Goal: Check status: Check status

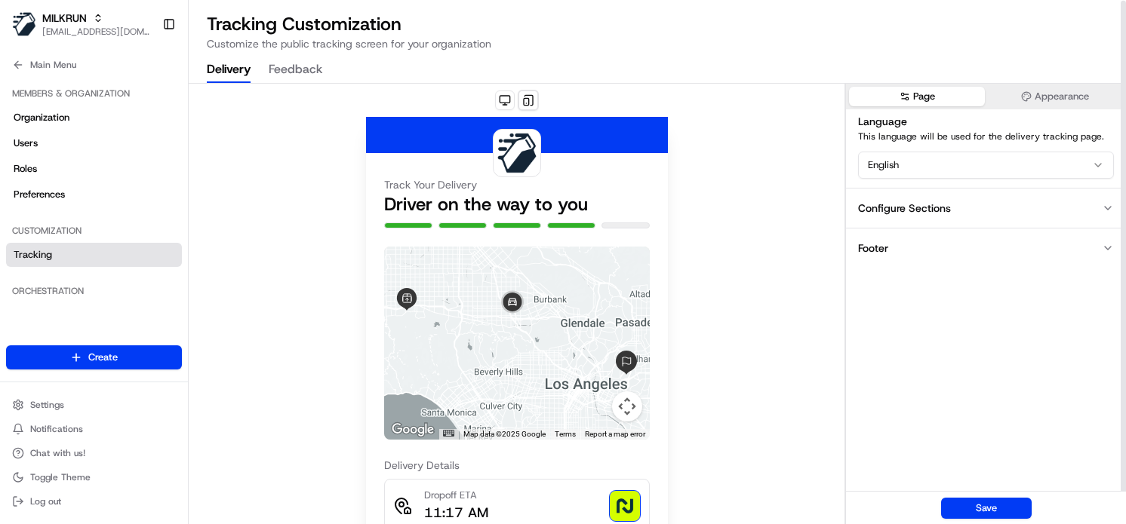
scroll to position [2, 0]
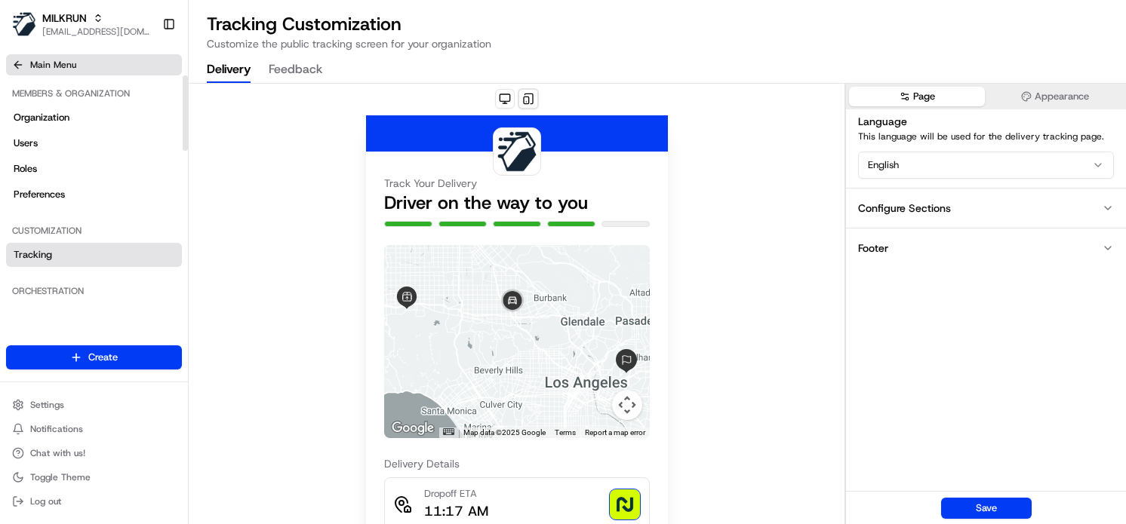
click at [20, 60] on icon at bounding box center [18, 65] width 12 height 12
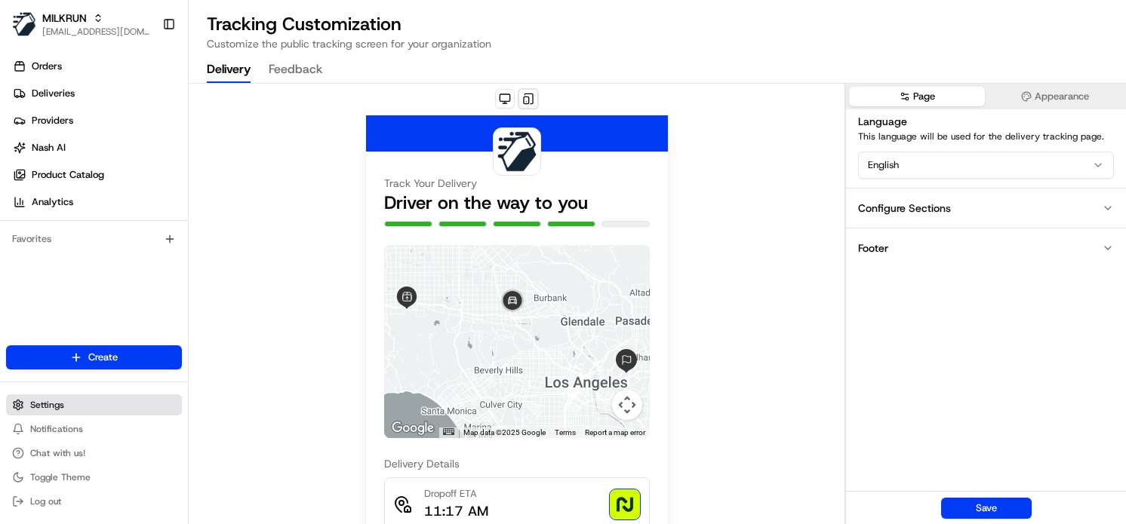
click at [45, 401] on span "Settings" at bounding box center [47, 405] width 34 height 12
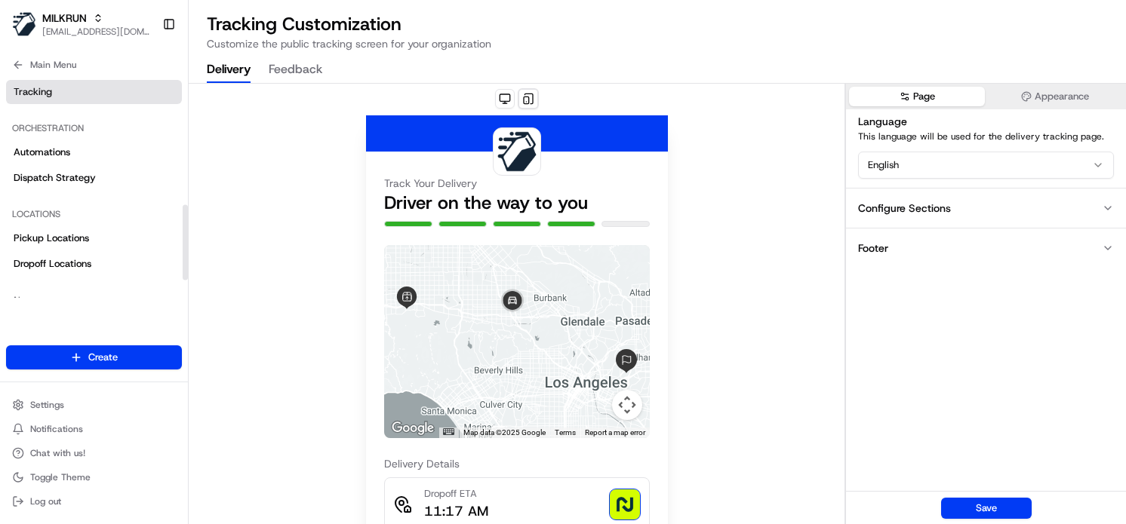
scroll to position [0, 0]
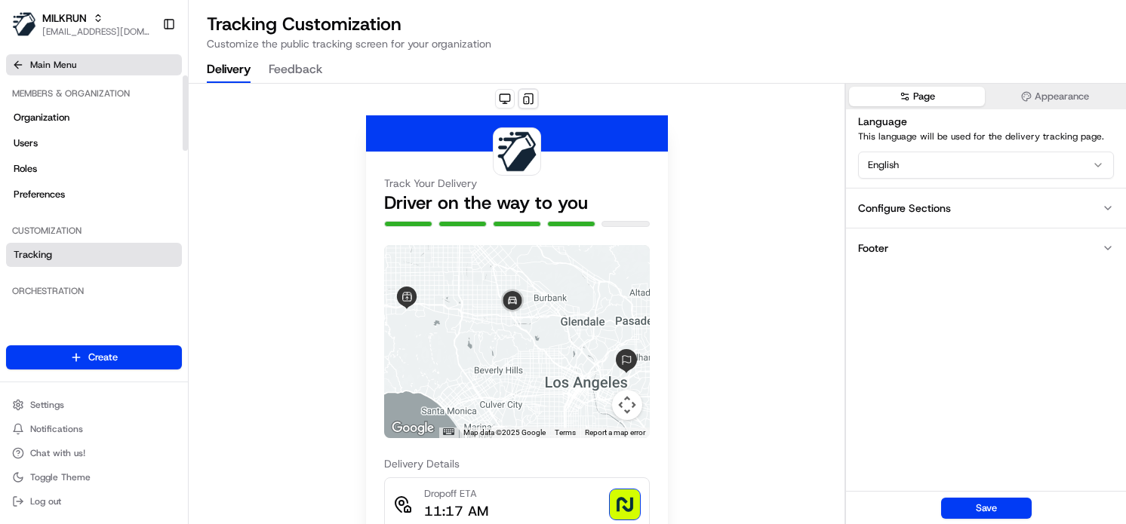
click at [12, 62] on icon at bounding box center [18, 65] width 12 height 12
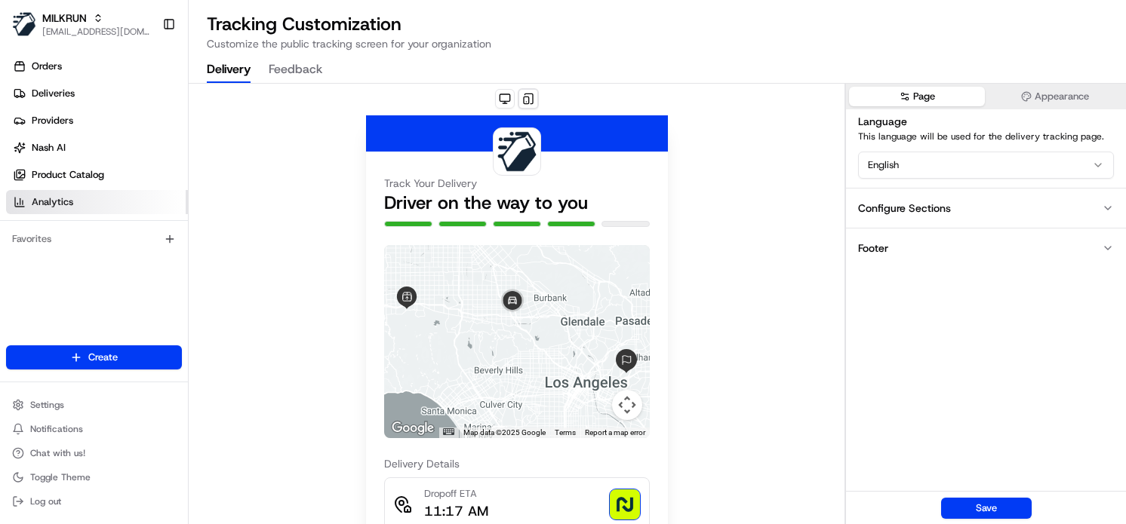
click at [65, 191] on link "Analytics" at bounding box center [97, 202] width 182 height 24
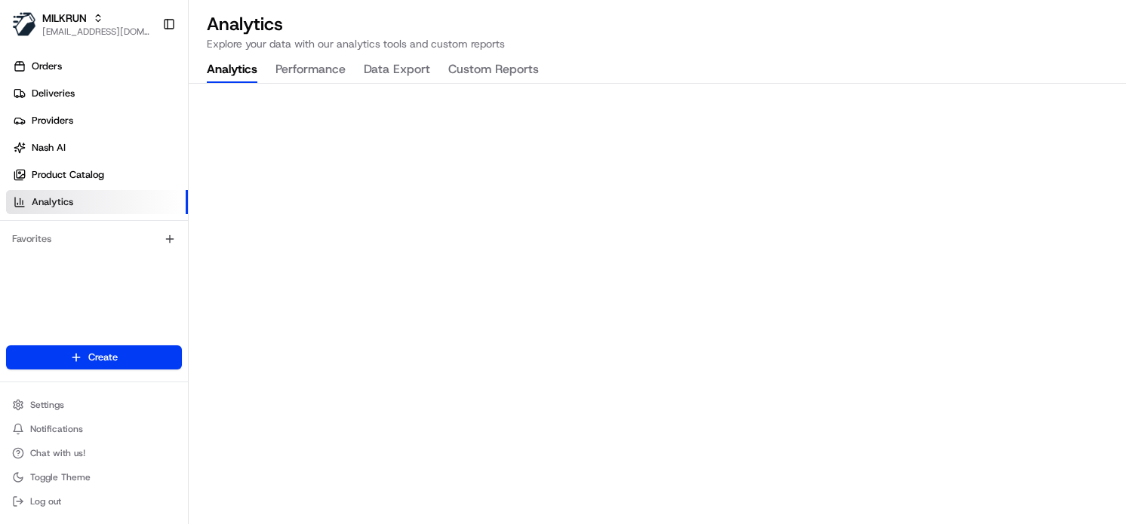
click at [417, 84] on iframe at bounding box center [657, 304] width 937 height 441
click at [415, 71] on button "Data Export" at bounding box center [397, 70] width 66 height 26
click at [392, 41] on p "Explore your data with our analytics tools and custom reports" at bounding box center [657, 43] width 901 height 15
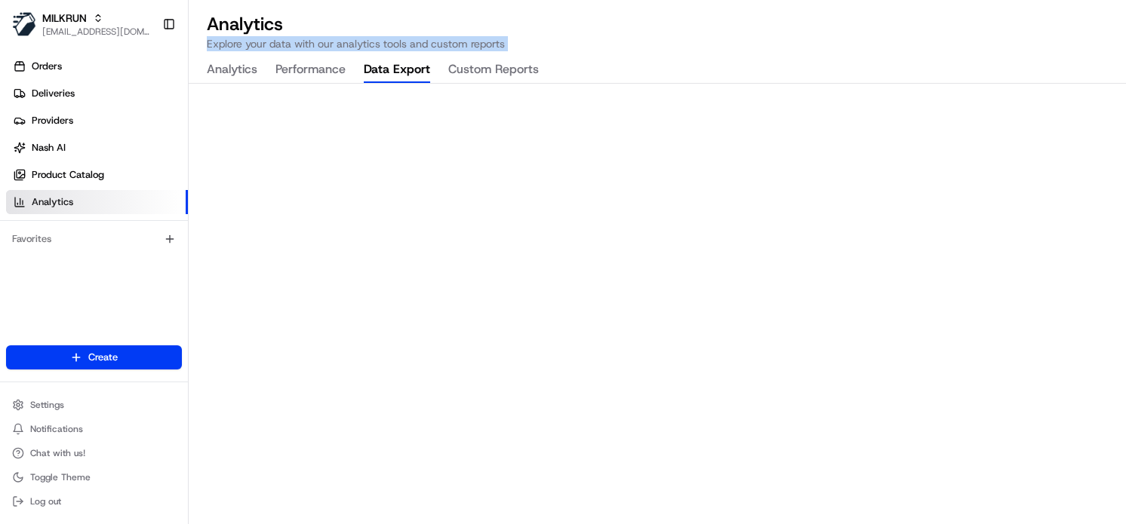
click at [392, 41] on p "Explore your data with our analytics tools and custom reports" at bounding box center [657, 43] width 901 height 15
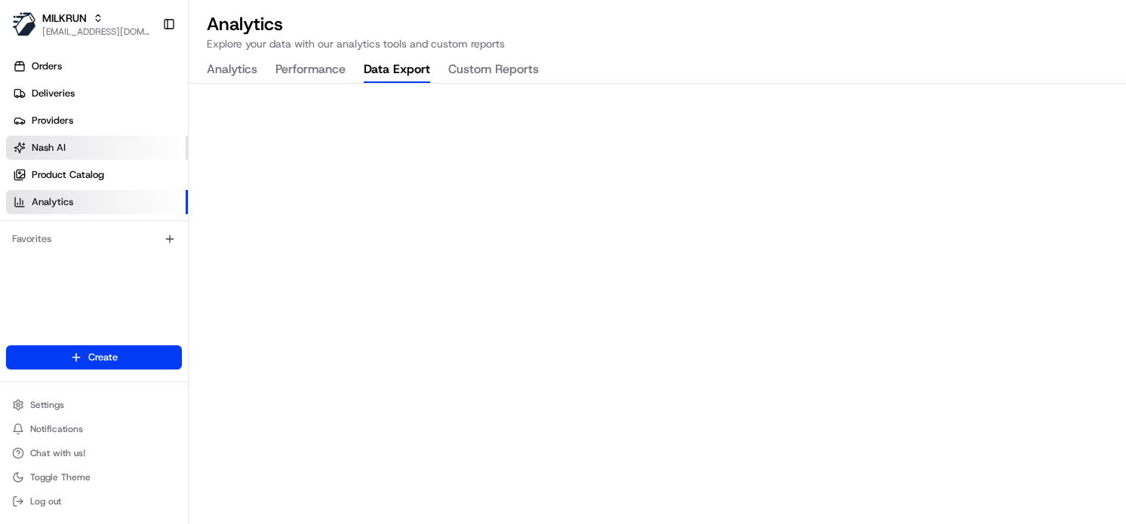
click at [100, 146] on link "Nash AI" at bounding box center [97, 148] width 182 height 24
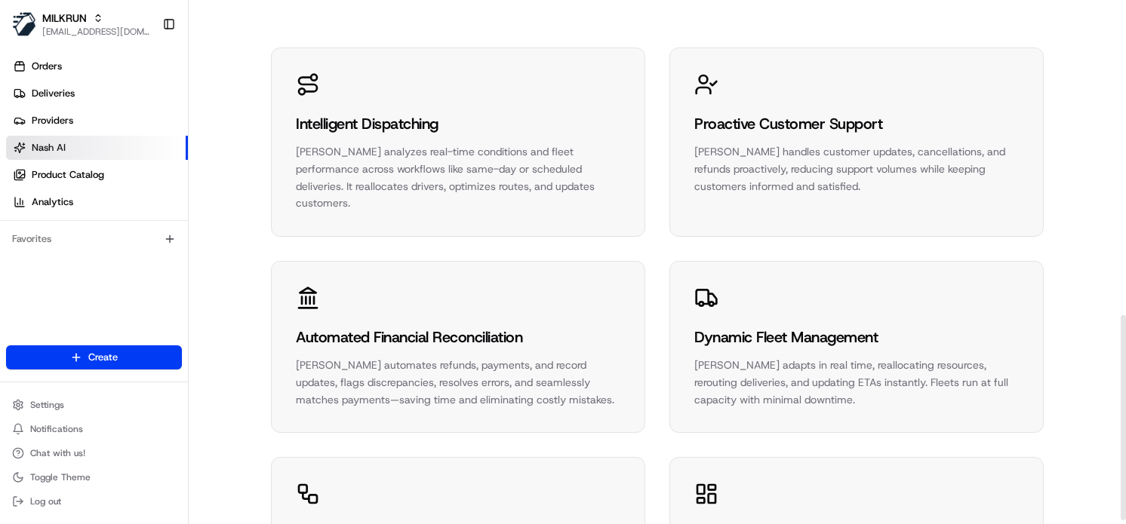
scroll to position [814, 0]
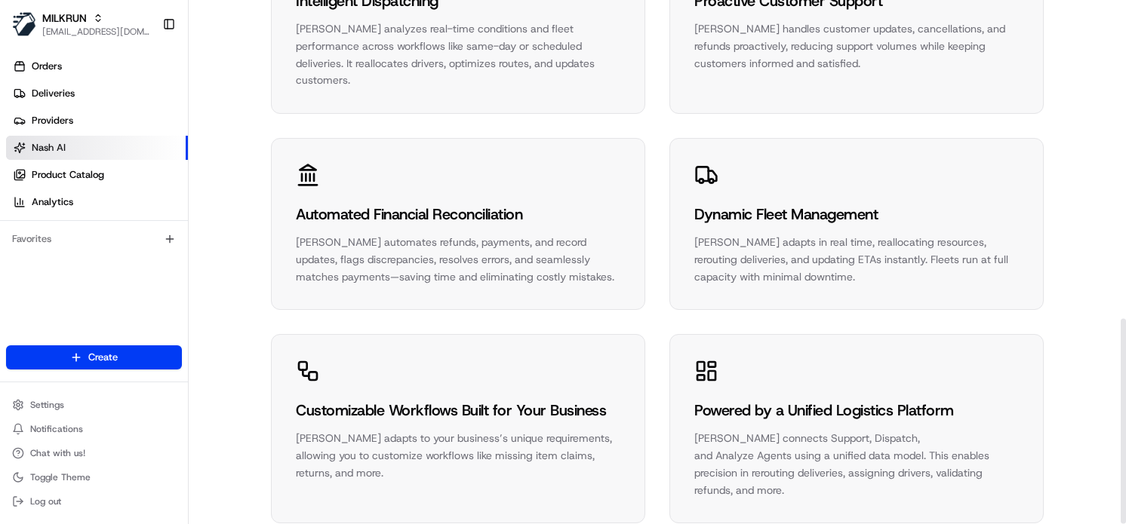
click at [447, 204] on div "Automated Financial Reconciliation" at bounding box center [458, 214] width 324 height 21
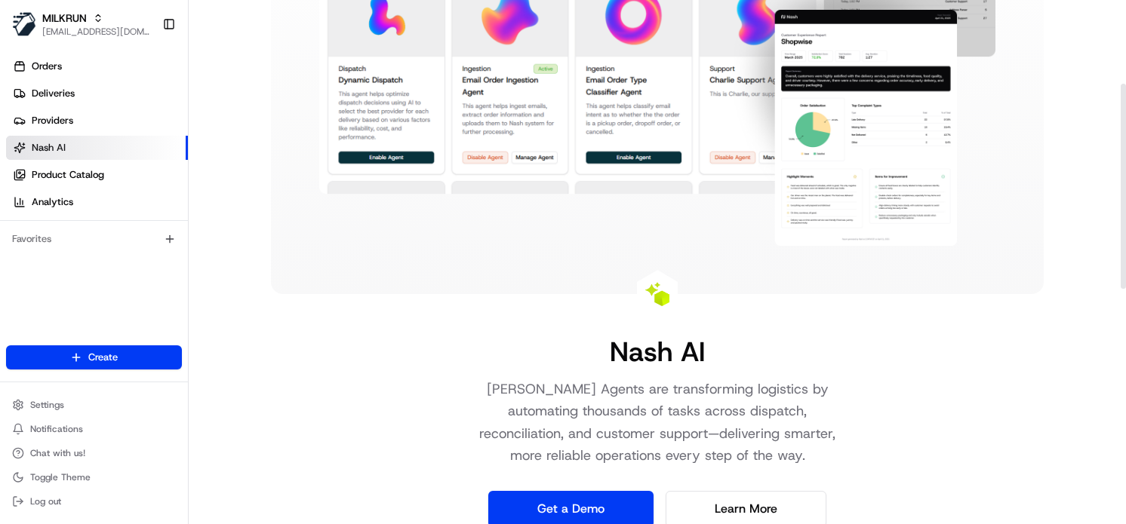
scroll to position [453, 0]
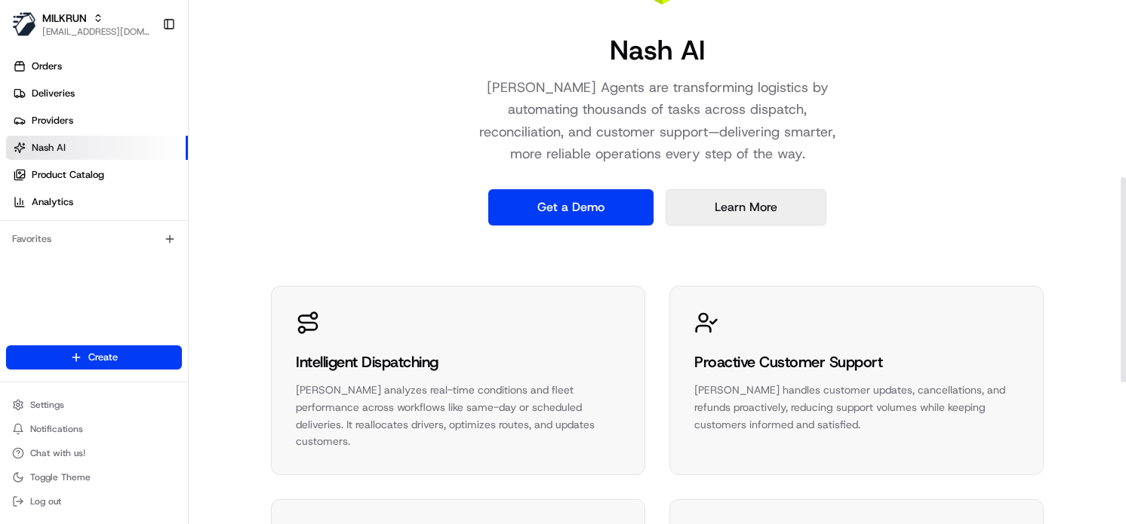
click at [716, 206] on link "Learn More" at bounding box center [746, 207] width 161 height 36
click at [733, 207] on link "Learn More" at bounding box center [746, 207] width 161 height 36
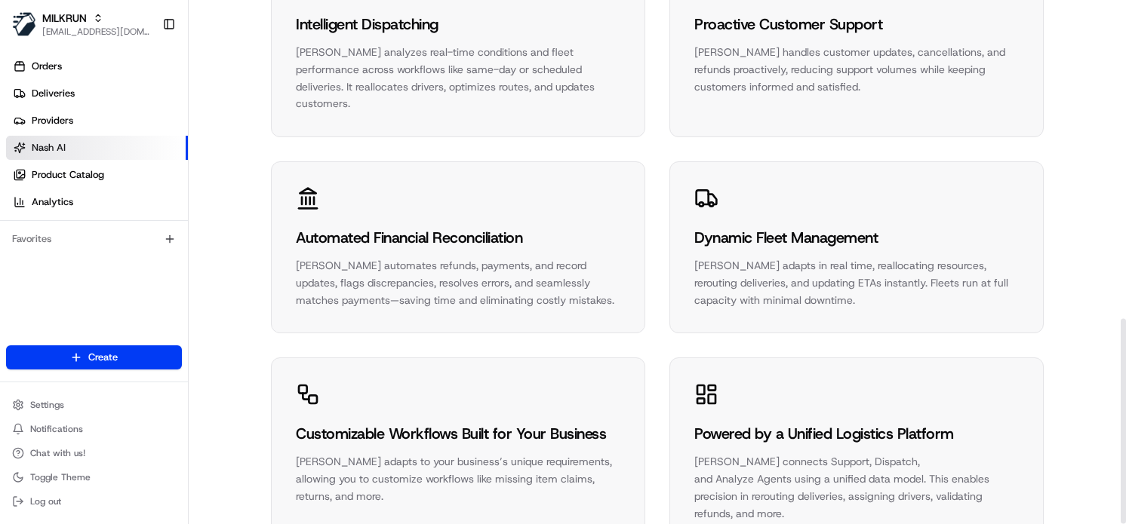
scroll to position [814, 0]
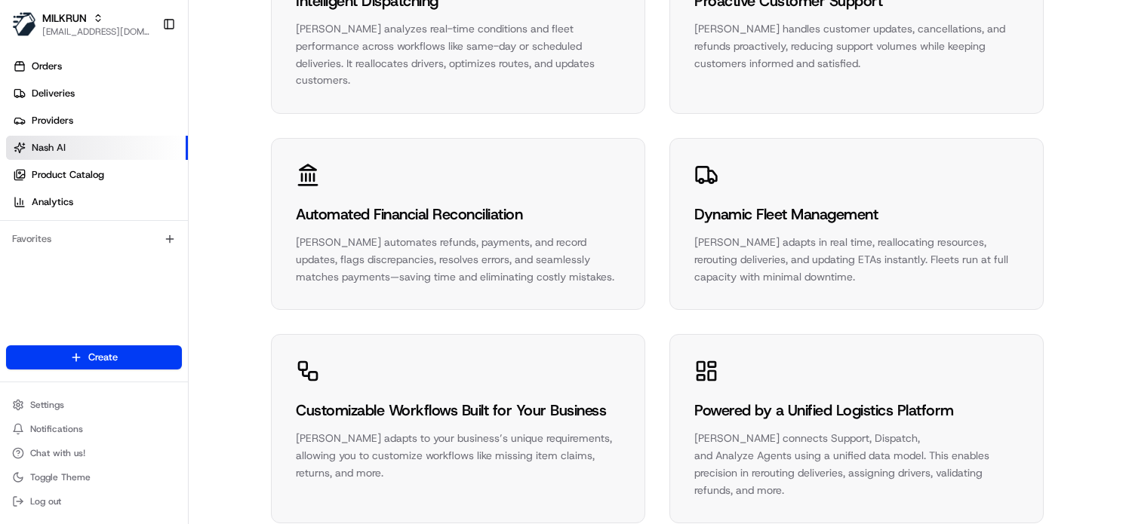
click at [712, 23] on div "Nash AI handles customer updates, cancellations, and refunds proactively, reduc…" at bounding box center [856, 45] width 324 height 51
drag, startPoint x: 359, startPoint y: 72, endPoint x: 440, endPoint y: 190, distance: 143.4
click at [362, 73] on div "Intelligent Dispatching Nash AI analyzes real-time conditions and fleet perform…" at bounding box center [458, 19] width 373 height 188
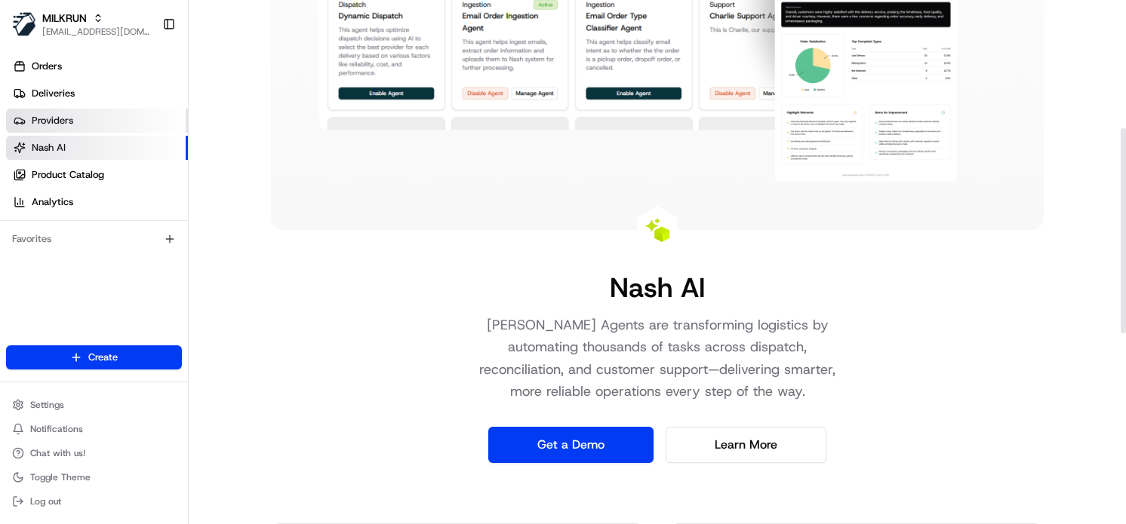
scroll to position [211, 0]
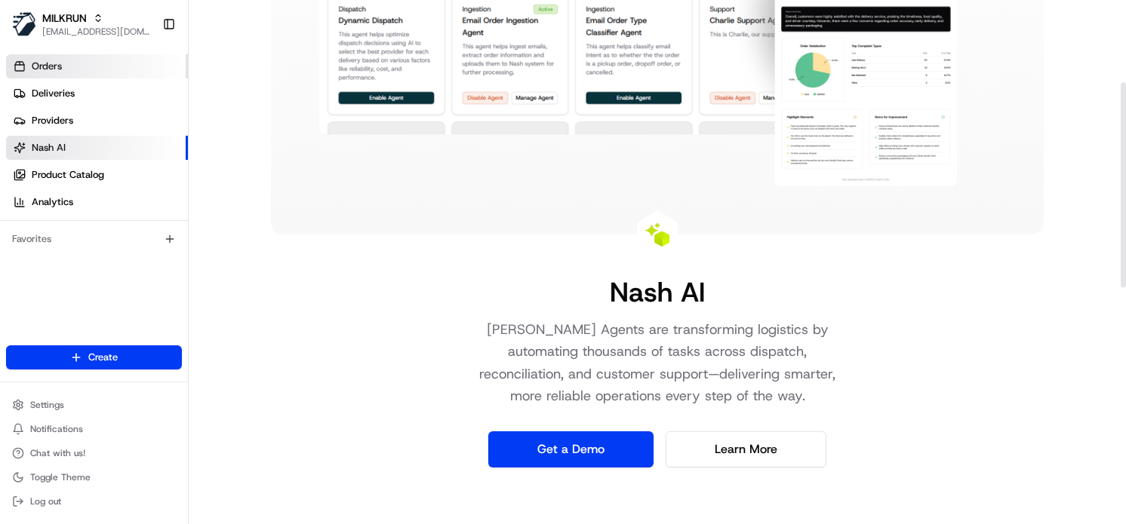
click at [42, 63] on span "Orders" at bounding box center [47, 67] width 30 height 14
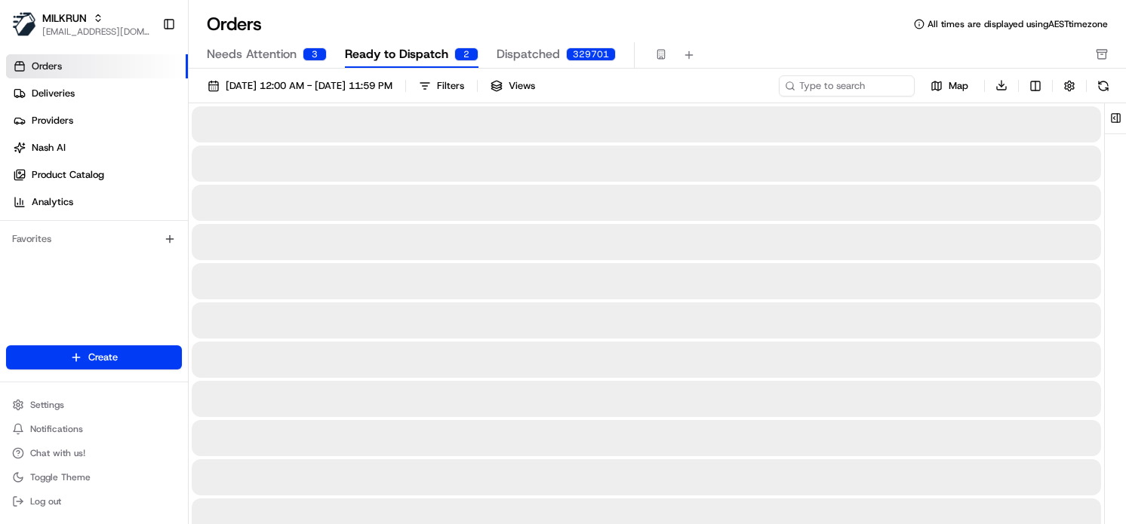
click at [52, 72] on span "Orders" at bounding box center [47, 67] width 30 height 14
click at [52, 85] on link "Deliveries" at bounding box center [97, 93] width 182 height 24
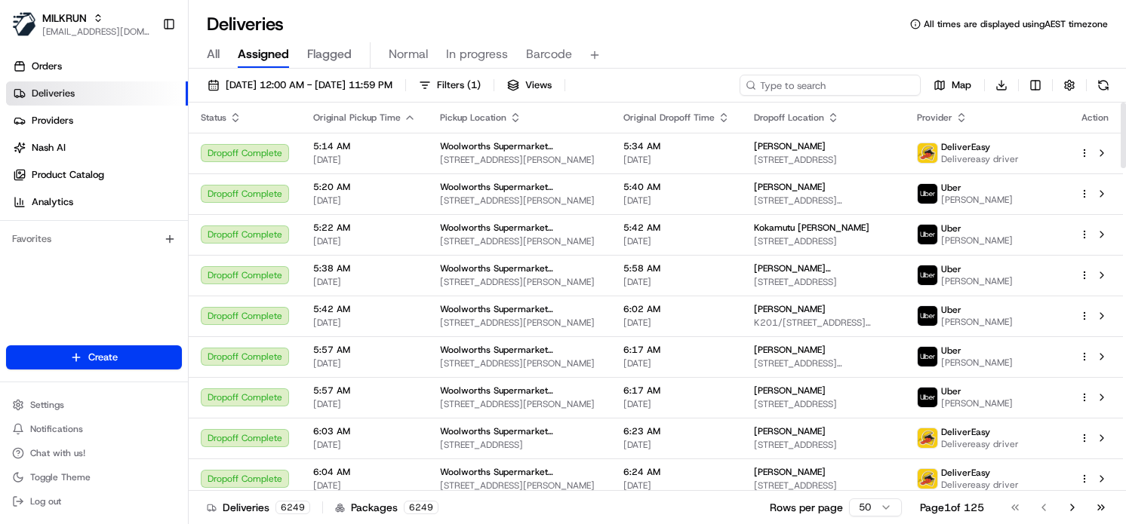
click at [845, 83] on input at bounding box center [829, 85] width 181 height 21
paste input "7123157"
type input "7123157"
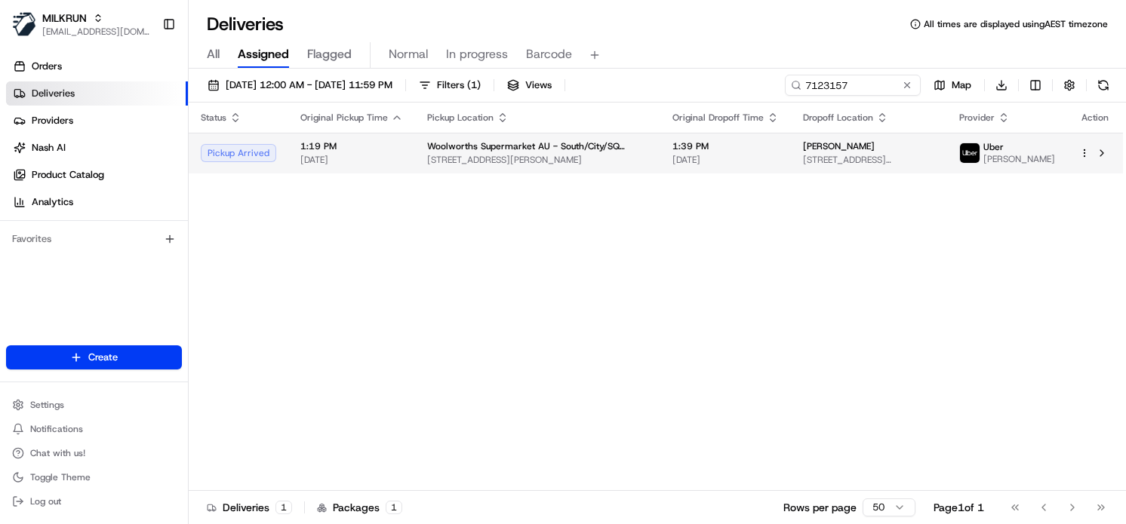
click at [581, 156] on div "Woolworths Supermarket AU - South/City/SQ Woolloongabba 148 Logan Rd, Woolloong…" at bounding box center [537, 153] width 221 height 26
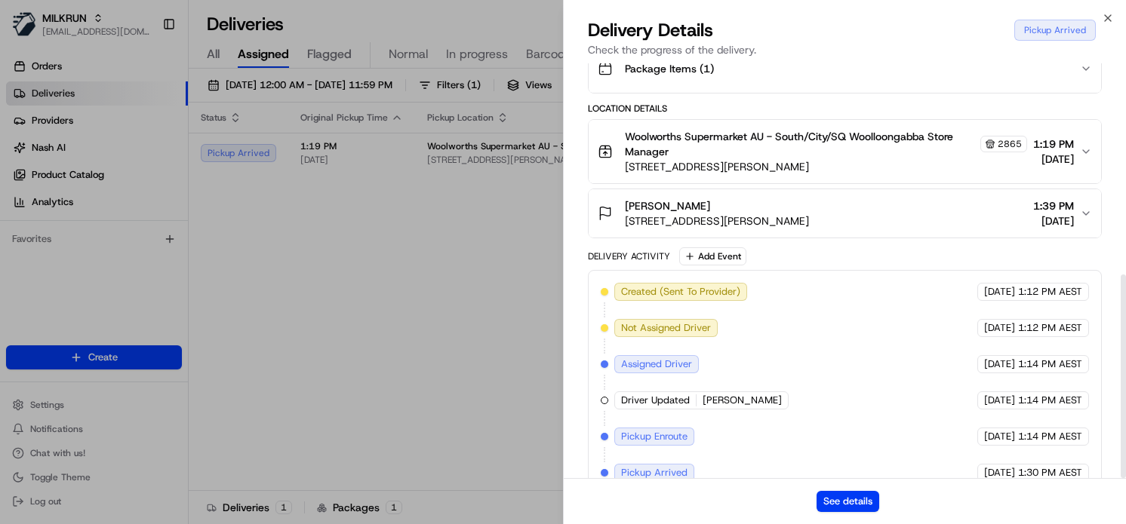
scroll to position [431, 0]
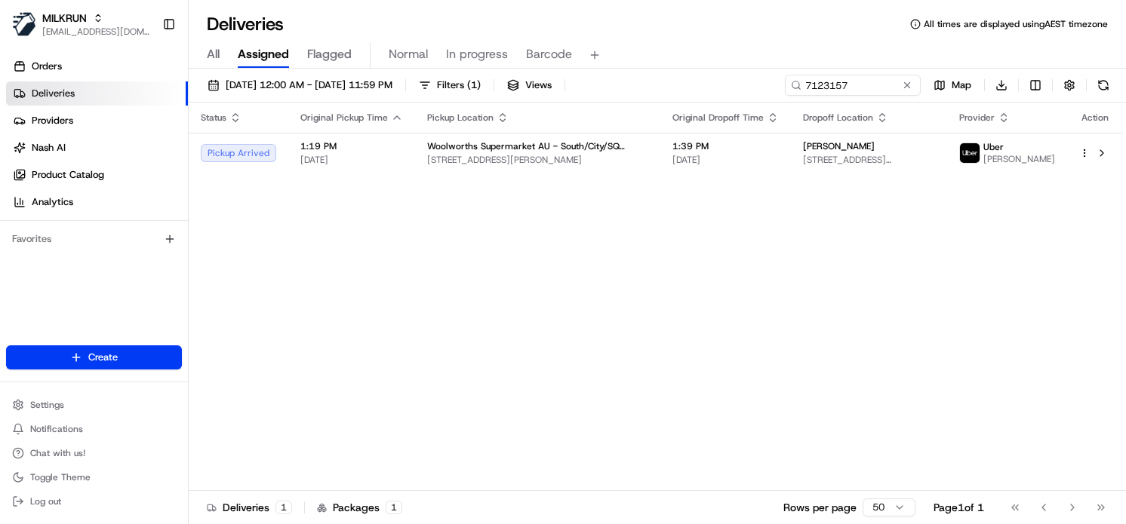
click at [622, 29] on div "Deliveries All times are displayed using AEST timezone" at bounding box center [657, 24] width 937 height 24
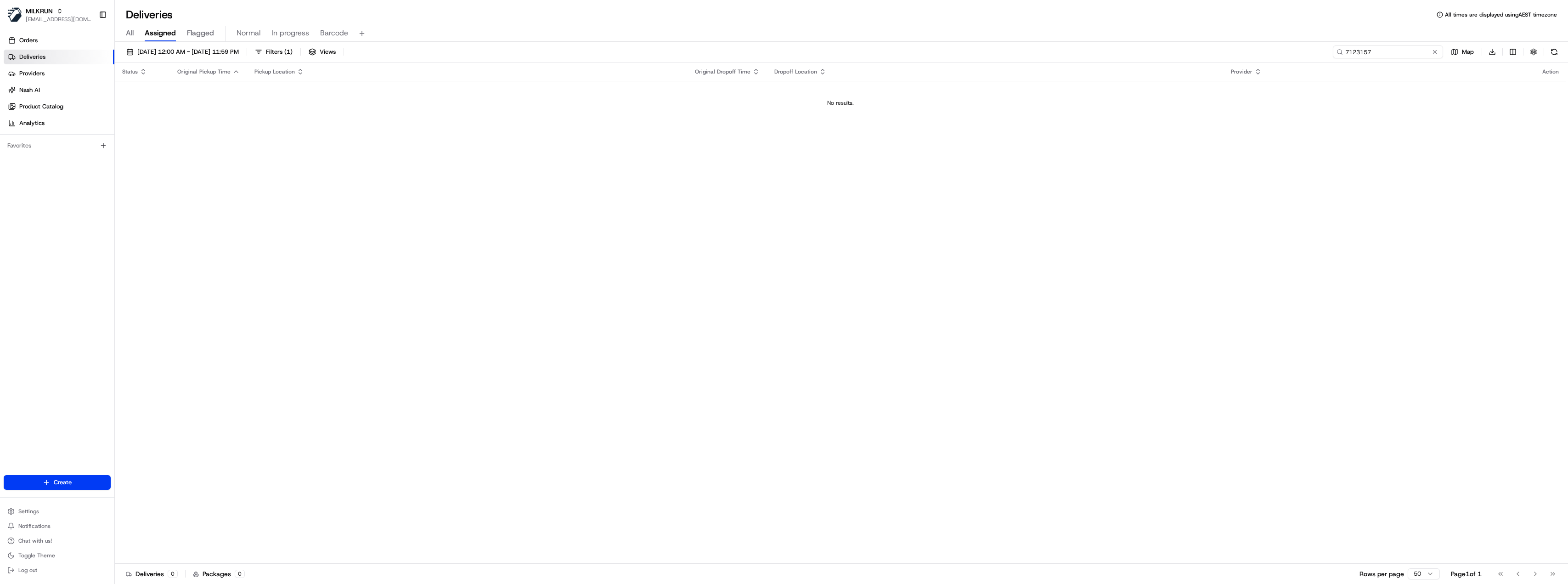
click at [1407, 54] on input "7123157" at bounding box center [1388, 52] width 110 height 13
paste input "e23462ee-2e2c-4d0e-be81-4877a77b277d"
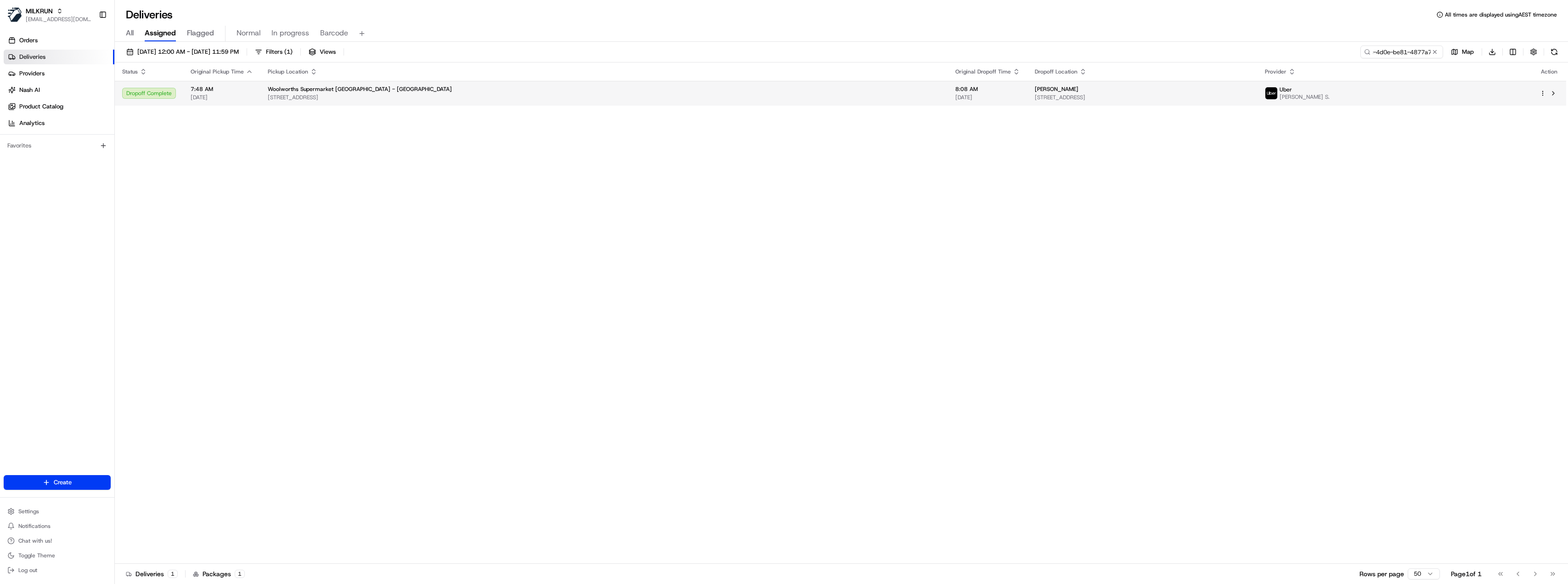
click at [1035, 91] on div "[PERSON_NAME]" at bounding box center [1143, 89] width 215 height 7
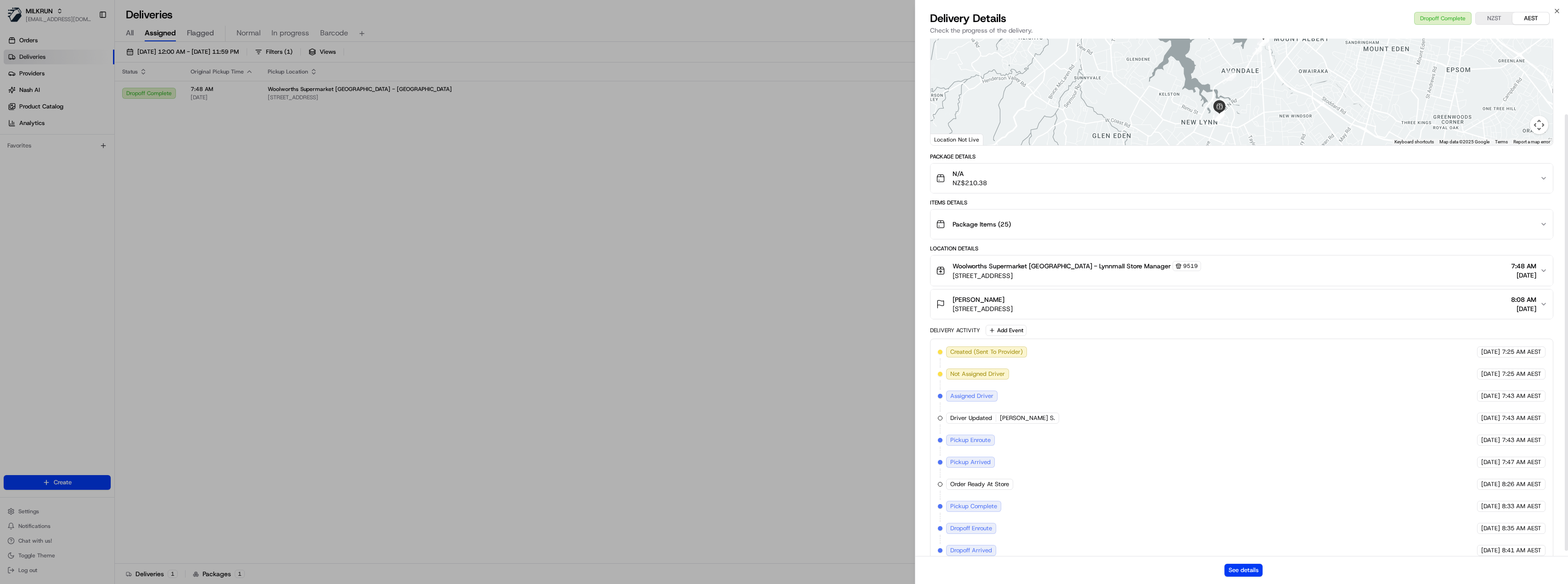
scroll to position [96, 0]
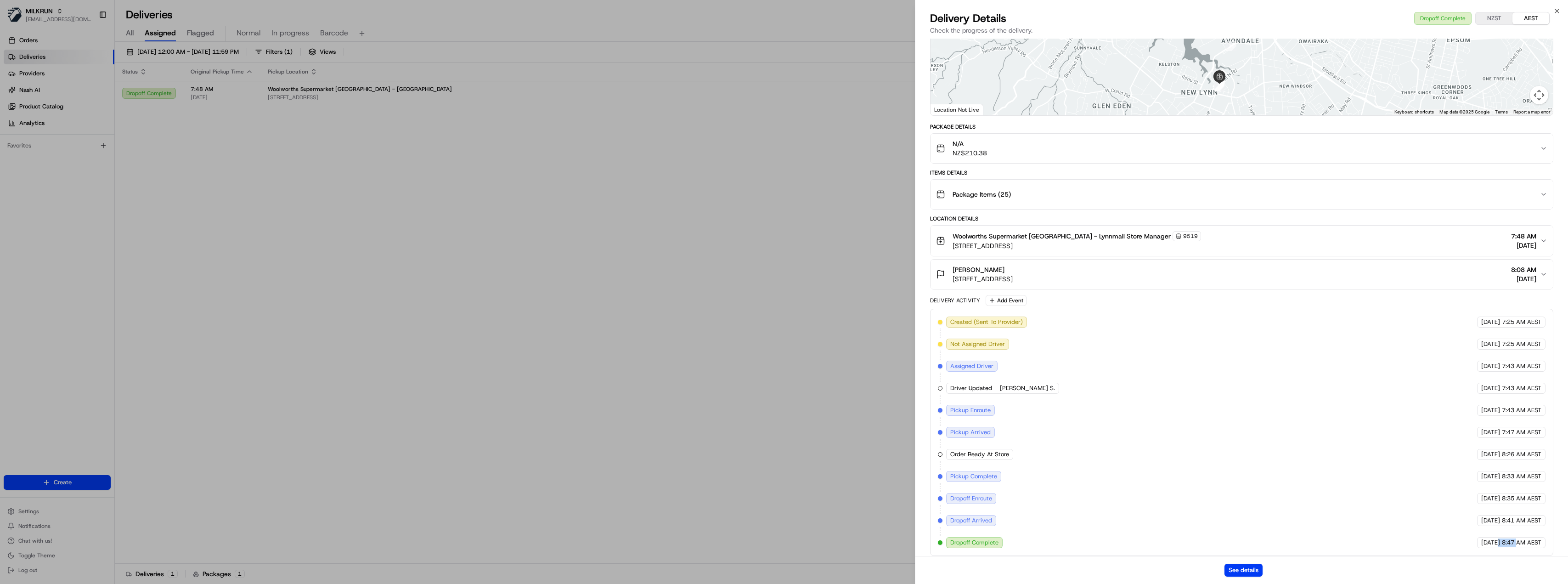
drag, startPoint x: 1481, startPoint y: 537, endPoint x: 1517, endPoint y: 532, distance: 36.3
click at [1517, 532] on div "Created (Sent To Provider) Uber [DATE] 7:25 AM AEST Not Assigned Driver Uber [D…" at bounding box center [1242, 432] width 608 height 231
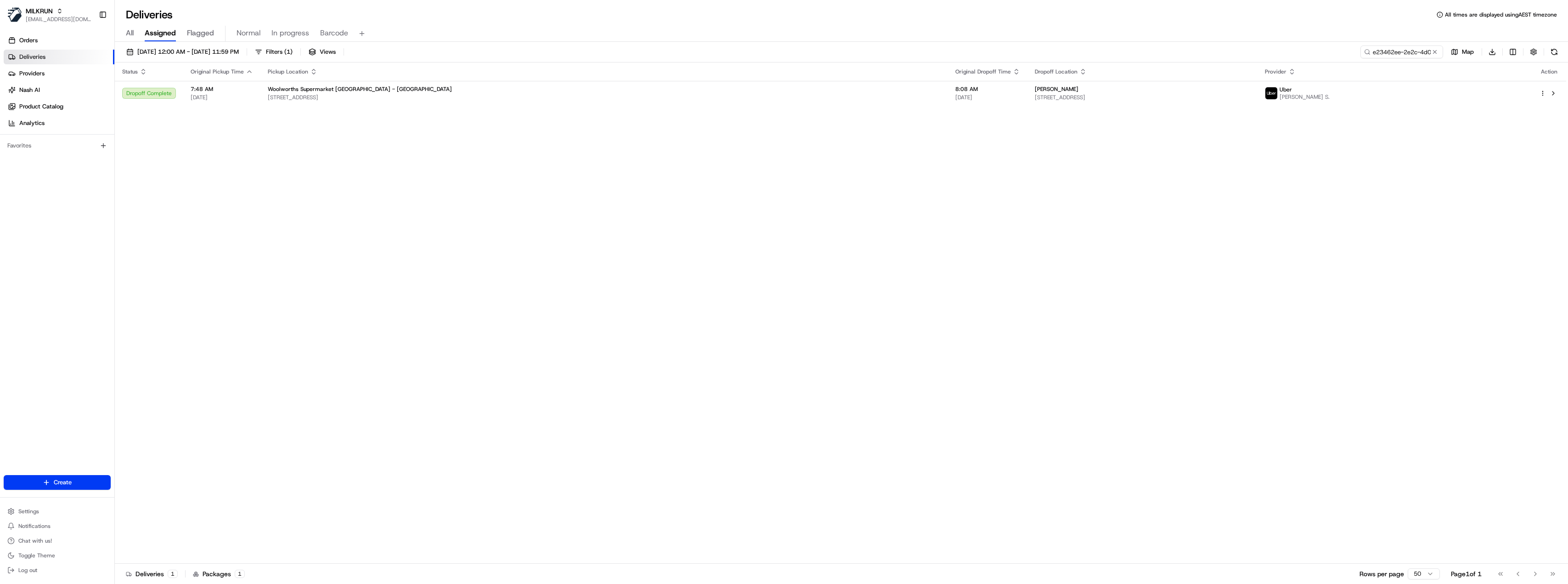
click at [1413, 44] on div "[DATE] 12:00 AM - [DATE] 11:59 PM Filters ( 1 ) Views e23462ee-2e2c-4d0e-be81-4…" at bounding box center [841, 314] width 1453 height 544
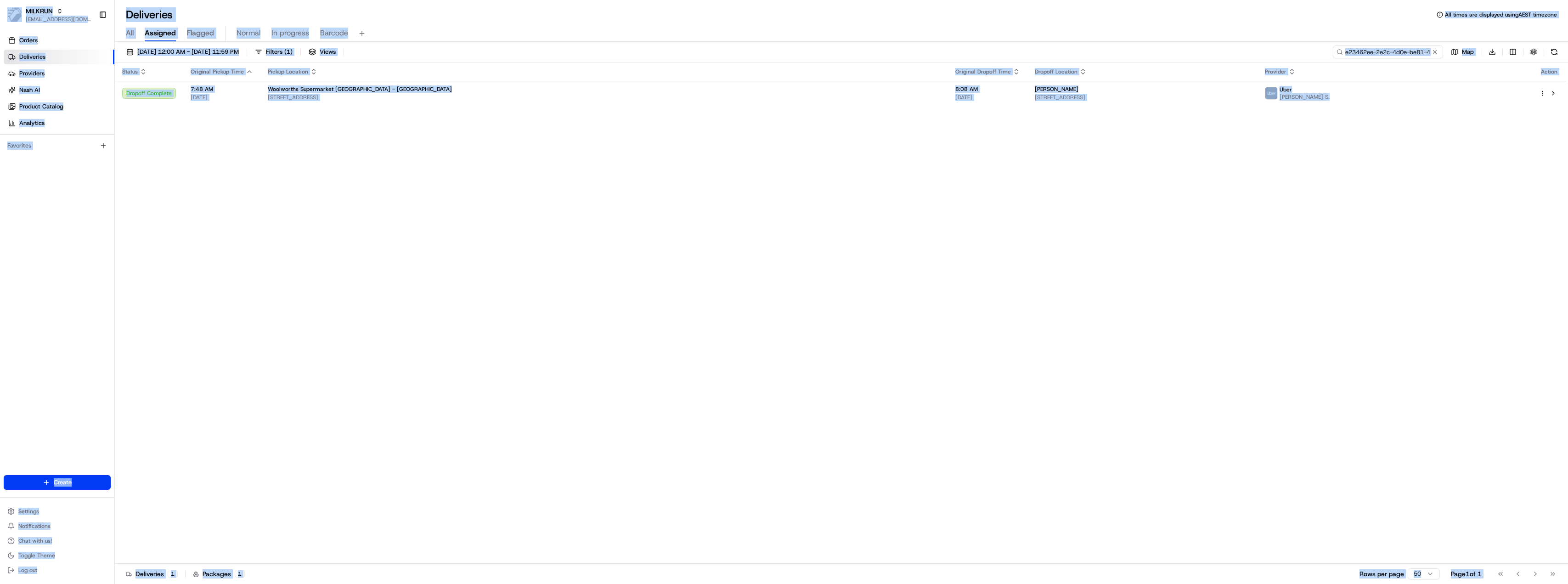
click at [1406, 49] on input "e23462ee-2e2c-4d0e-be81-4877a77b277d" at bounding box center [1388, 52] width 110 height 13
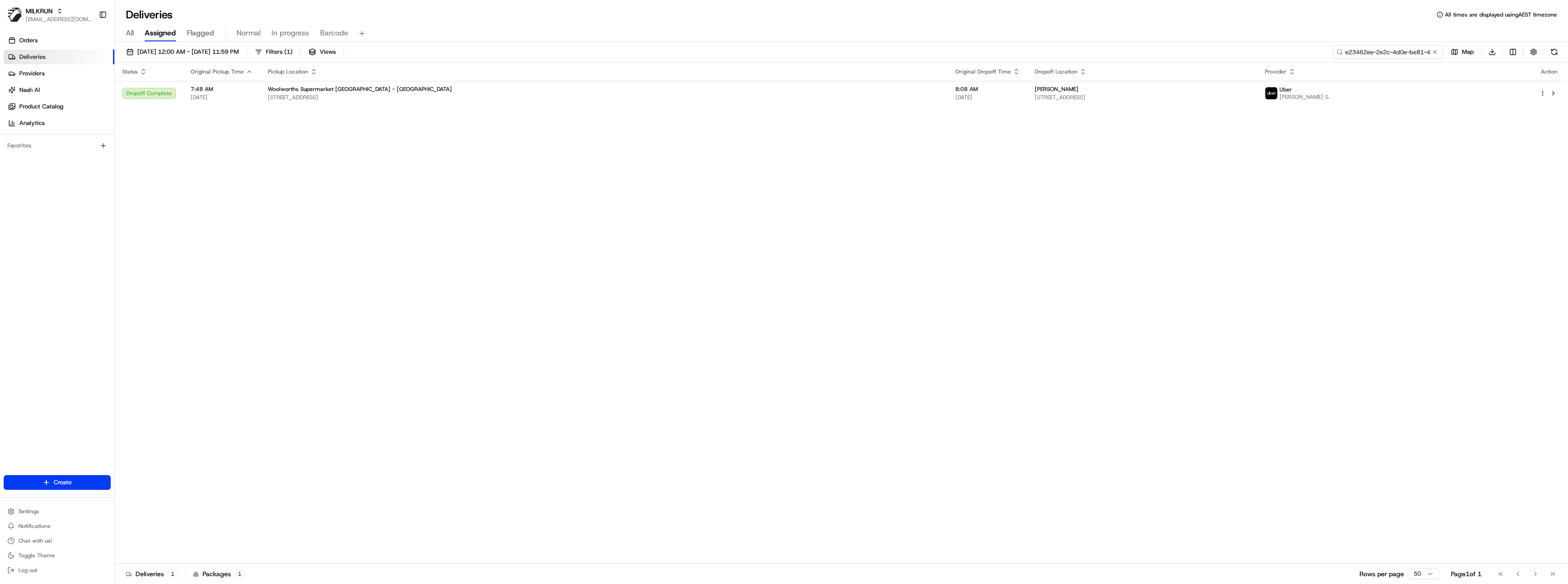
click at [1406, 49] on input "e23462ee-2e2c-4d0e-be81-4877a77b277d" at bounding box center [1388, 52] width 110 height 13
paste input "9f16041e-5a43-4108-b8d2-342d04f2daf4"
type input "9f16041e-5a43-4108-b8d2-342d04f2daf4"
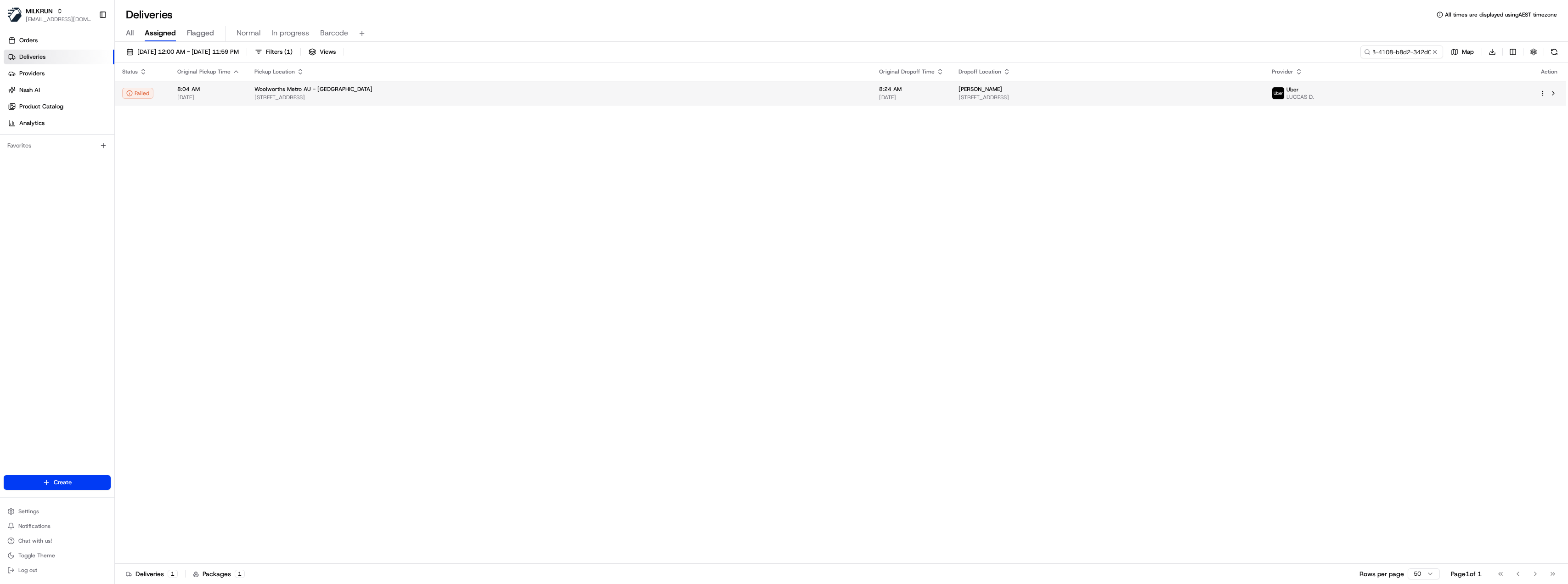
click at [247, 94] on td "Woolworths Metro AU - [GEOGRAPHIC_DATA] [STREET_ADDRESS]" at bounding box center [559, 93] width 625 height 25
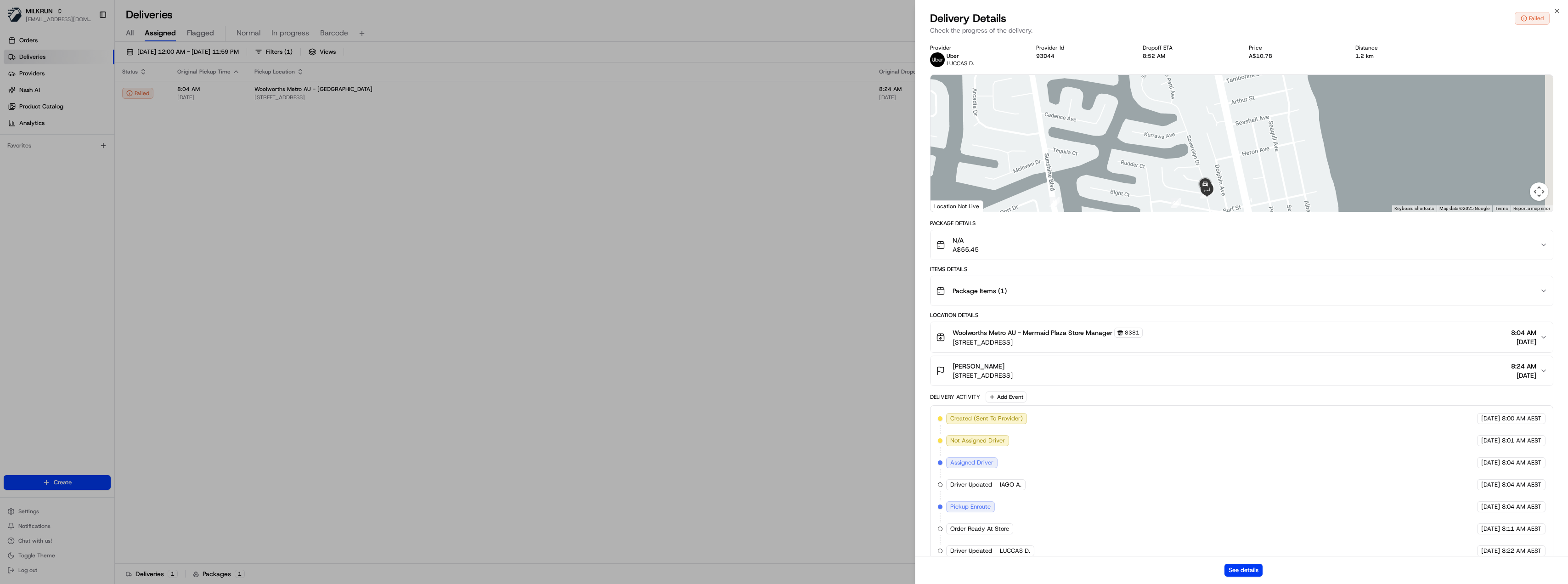
drag, startPoint x: 1261, startPoint y: 209, endPoint x: 1236, endPoint y: 149, distance: 65.0
click at [1236, 149] on div at bounding box center [1242, 143] width 623 height 137
